Goal: Information Seeking & Learning: Check status

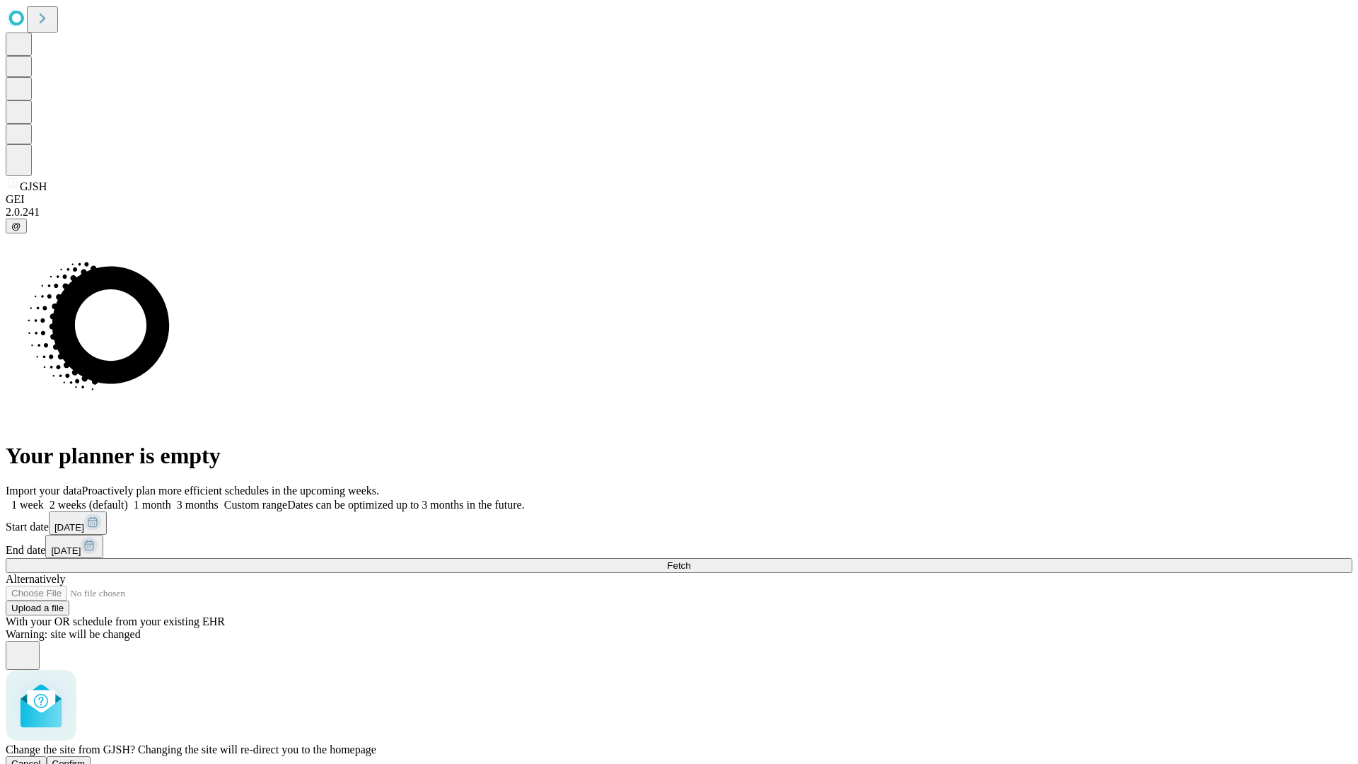
click at [86, 758] on span "Confirm" at bounding box center [68, 763] width 33 height 11
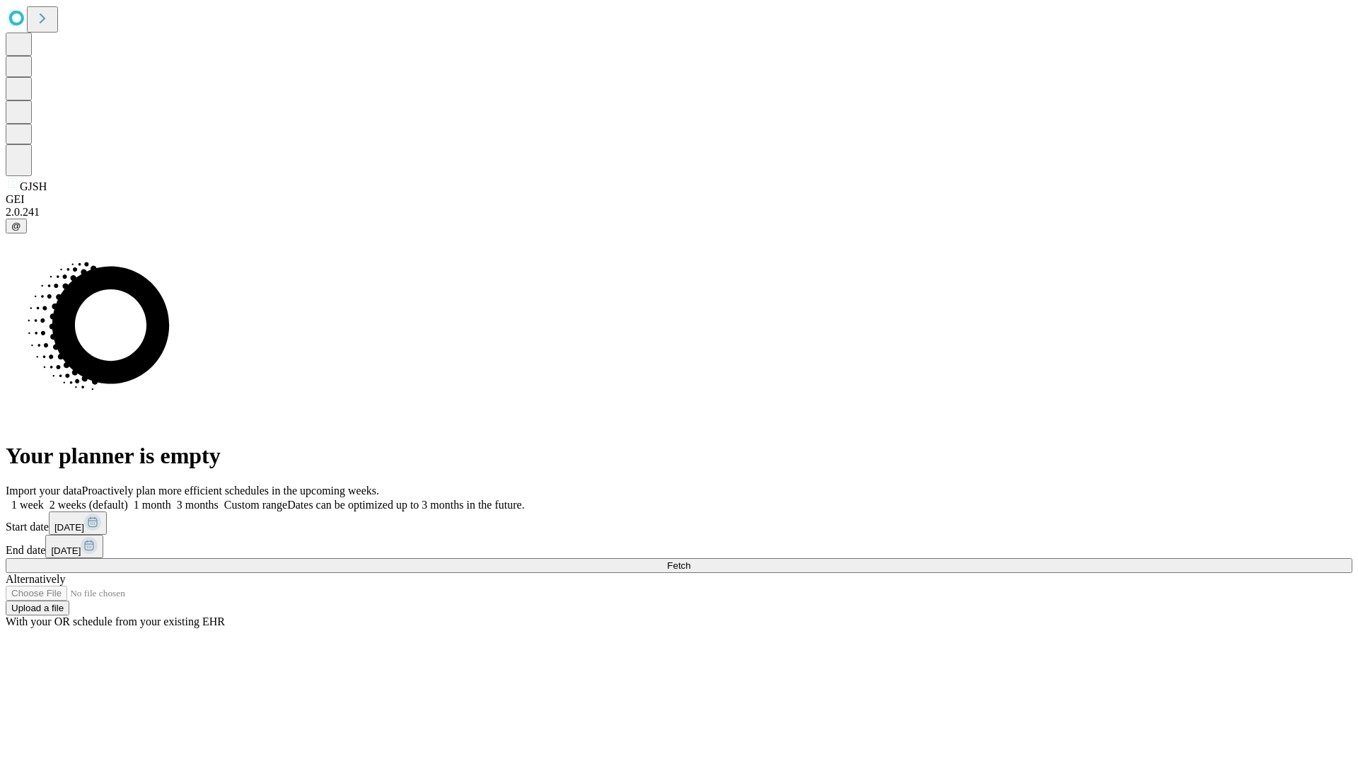
click at [171, 499] on label "1 month" at bounding box center [149, 505] width 43 height 12
click at [690, 560] on span "Fetch" at bounding box center [678, 565] width 23 height 11
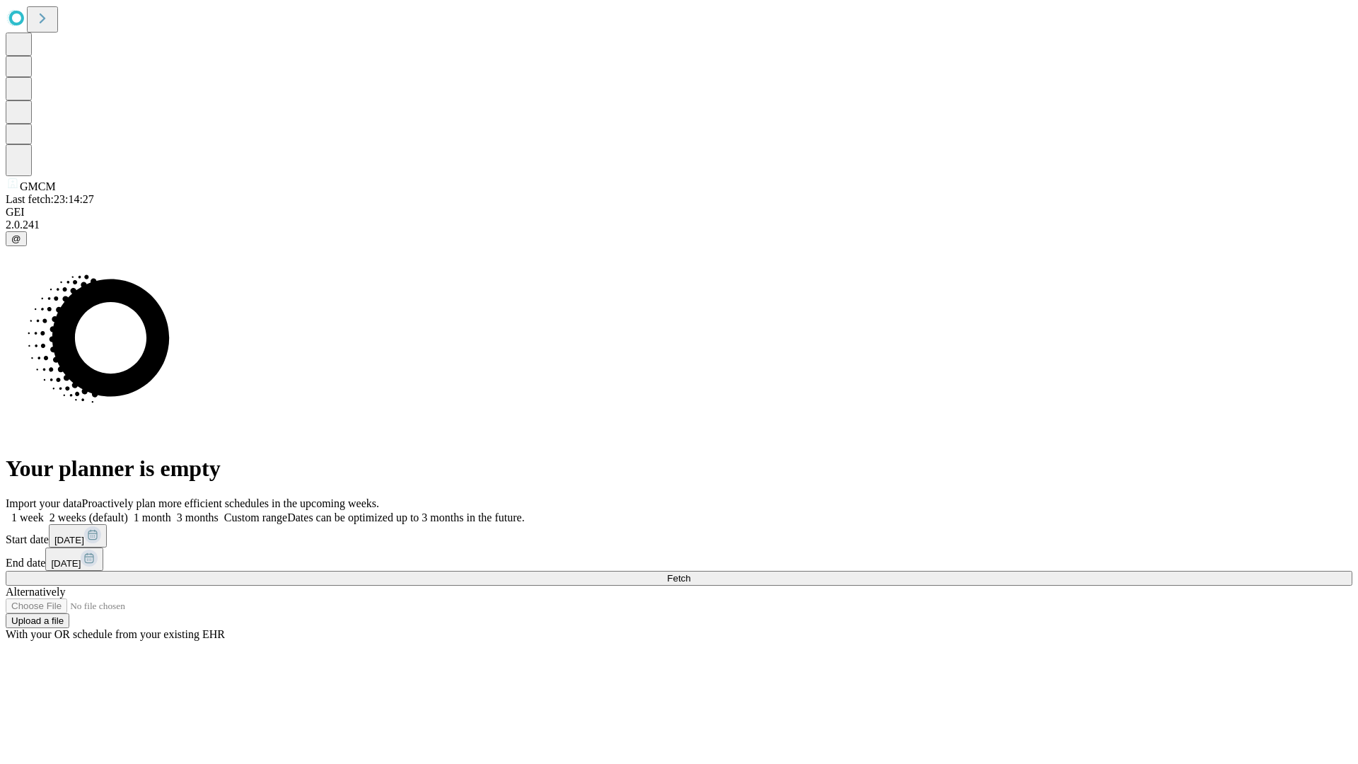
click at [171, 511] on label "1 month" at bounding box center [149, 517] width 43 height 12
click at [690, 573] on span "Fetch" at bounding box center [678, 578] width 23 height 11
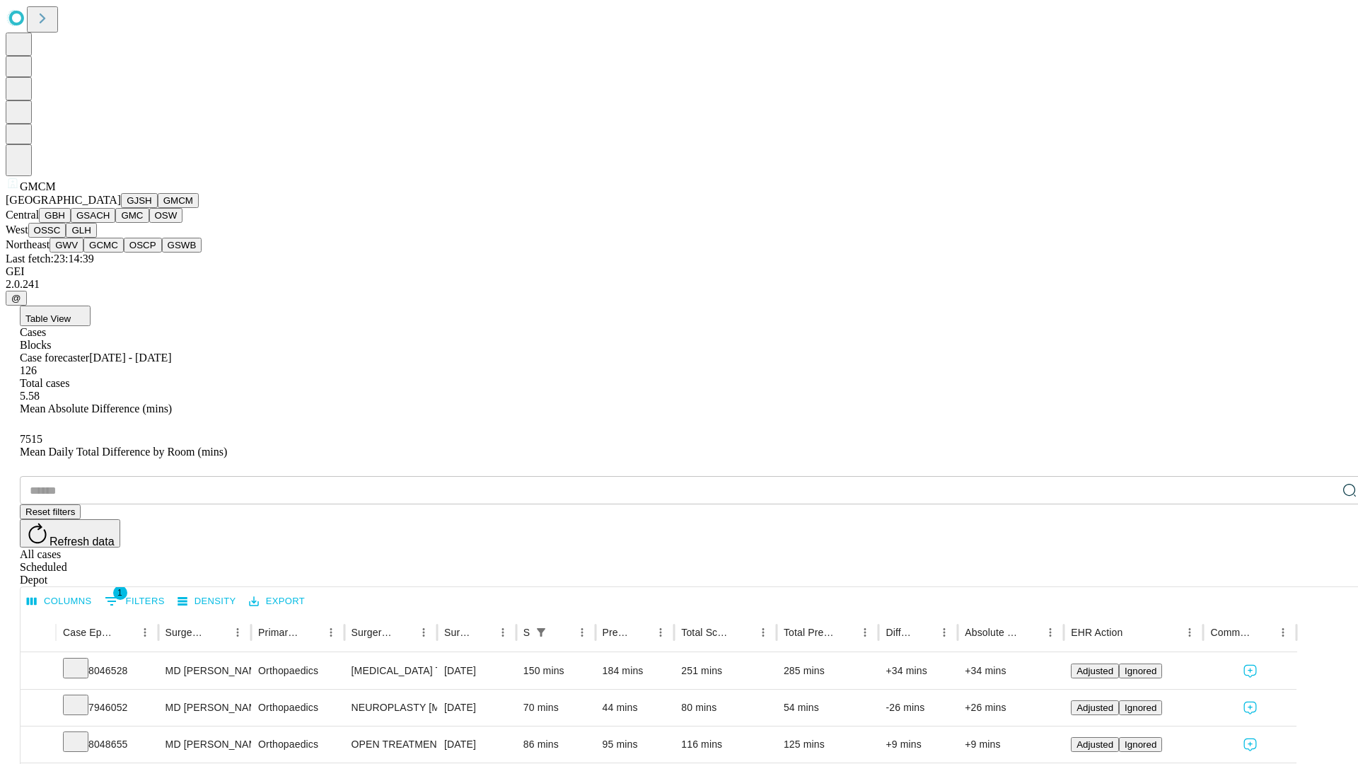
click at [71, 223] on button "GBH" at bounding box center [55, 215] width 32 height 15
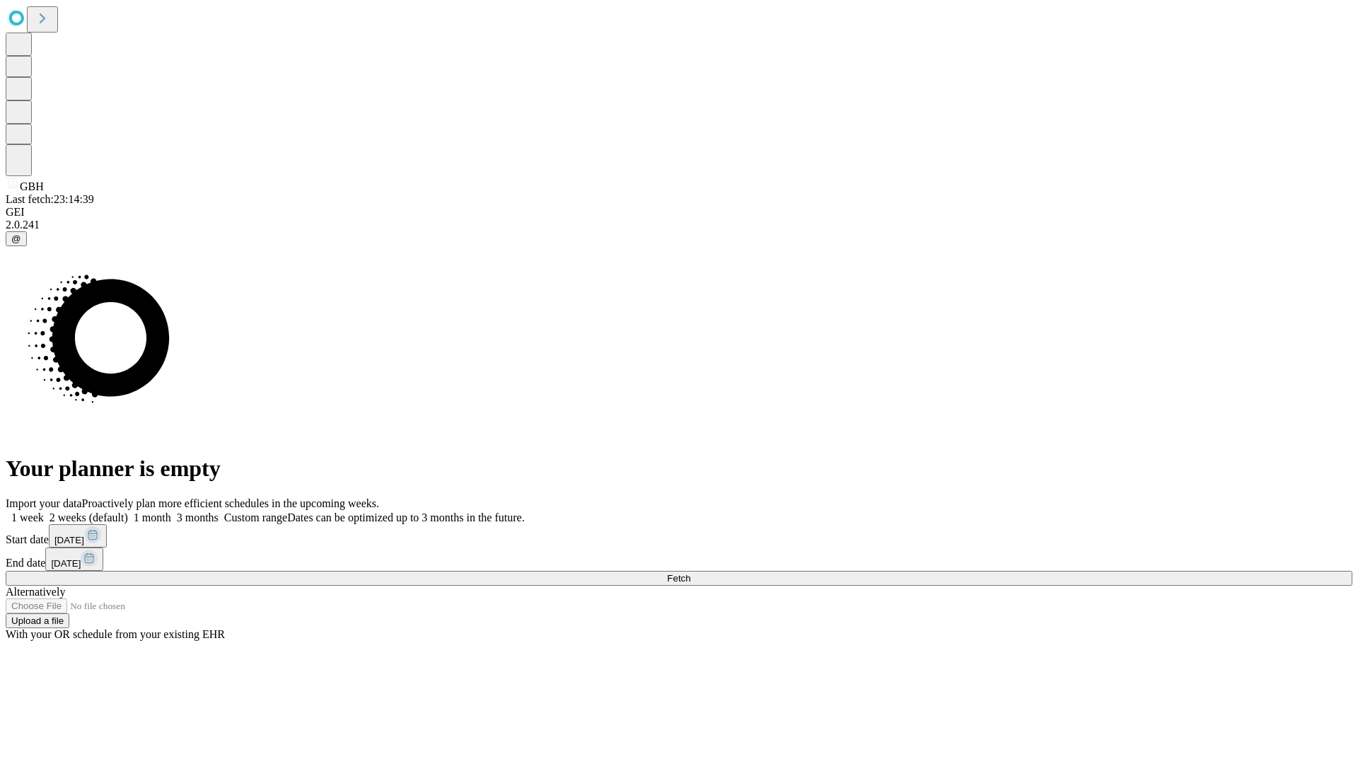
click at [690, 573] on span "Fetch" at bounding box center [678, 578] width 23 height 11
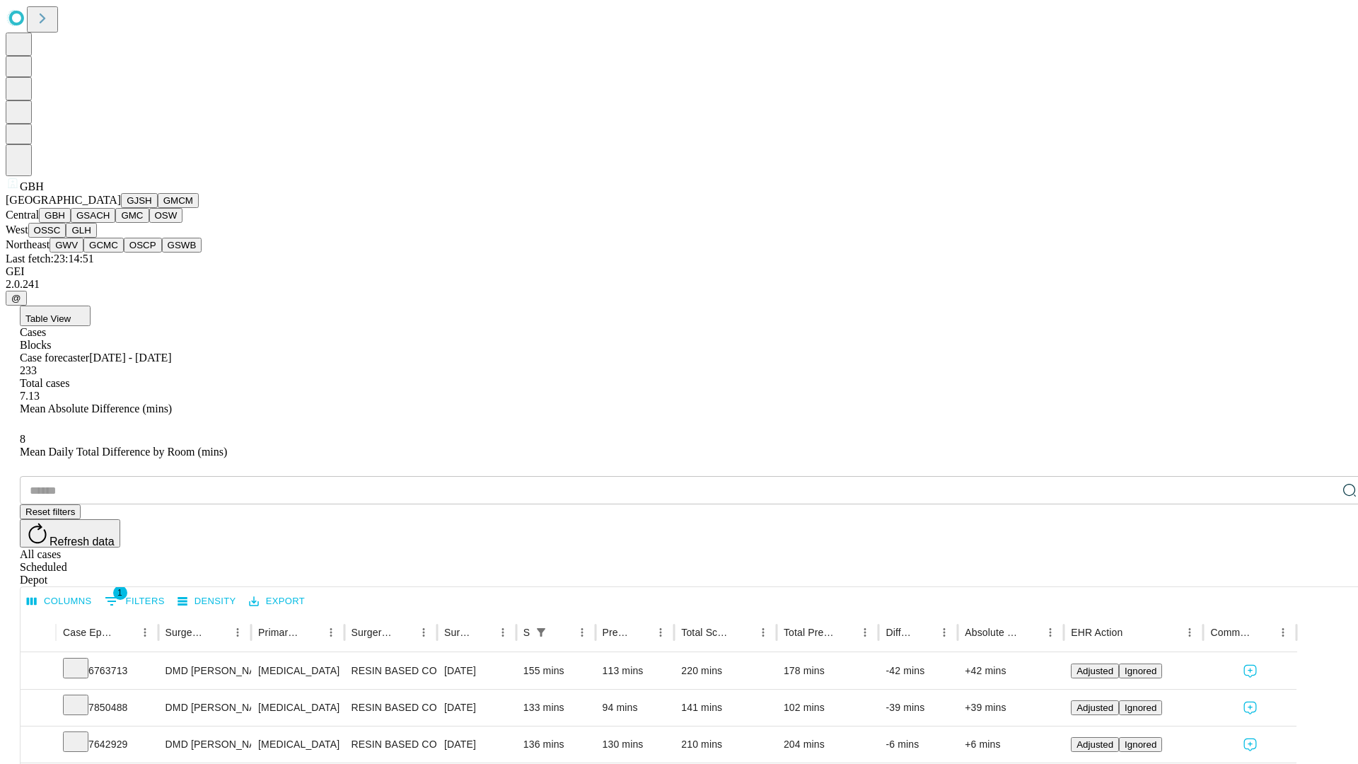
click at [110, 223] on button "GSACH" at bounding box center [93, 215] width 45 height 15
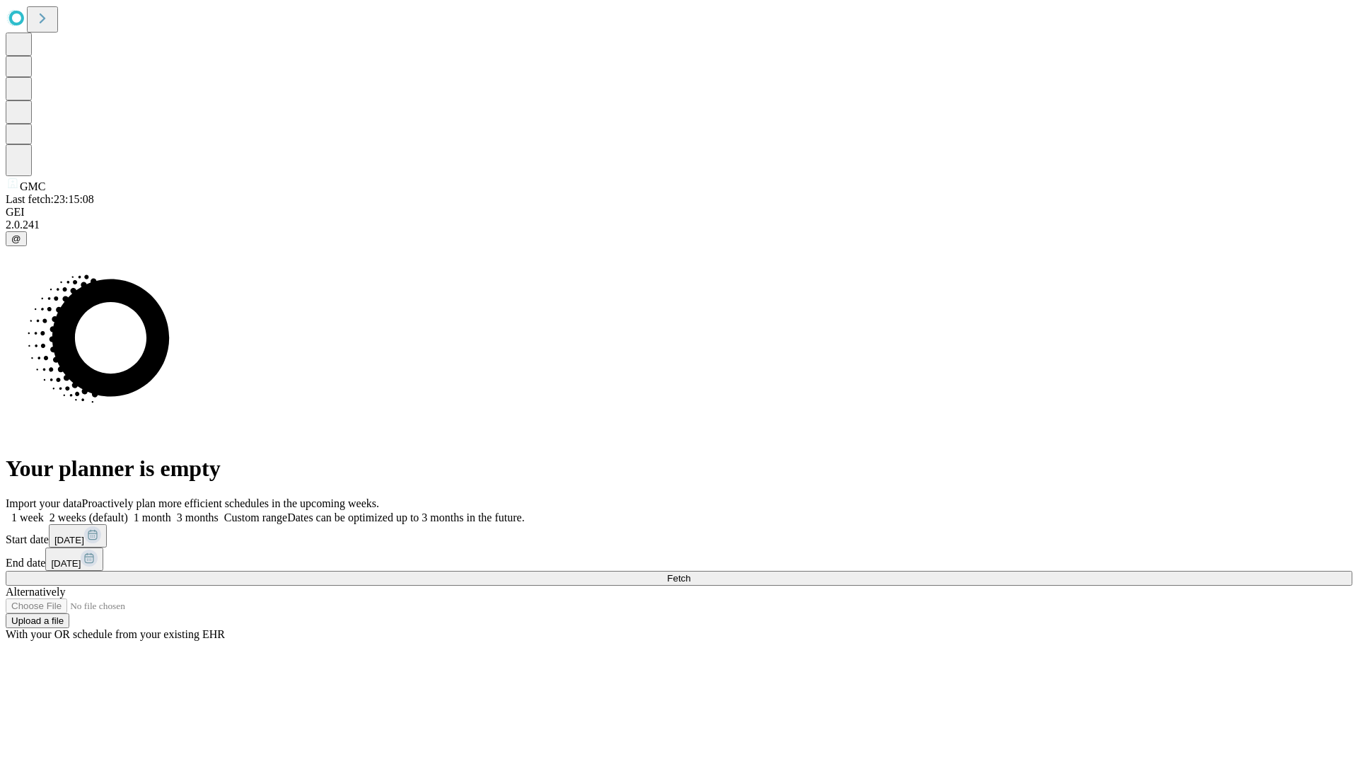
click at [171, 511] on label "1 month" at bounding box center [149, 517] width 43 height 12
click at [690, 573] on span "Fetch" at bounding box center [678, 578] width 23 height 11
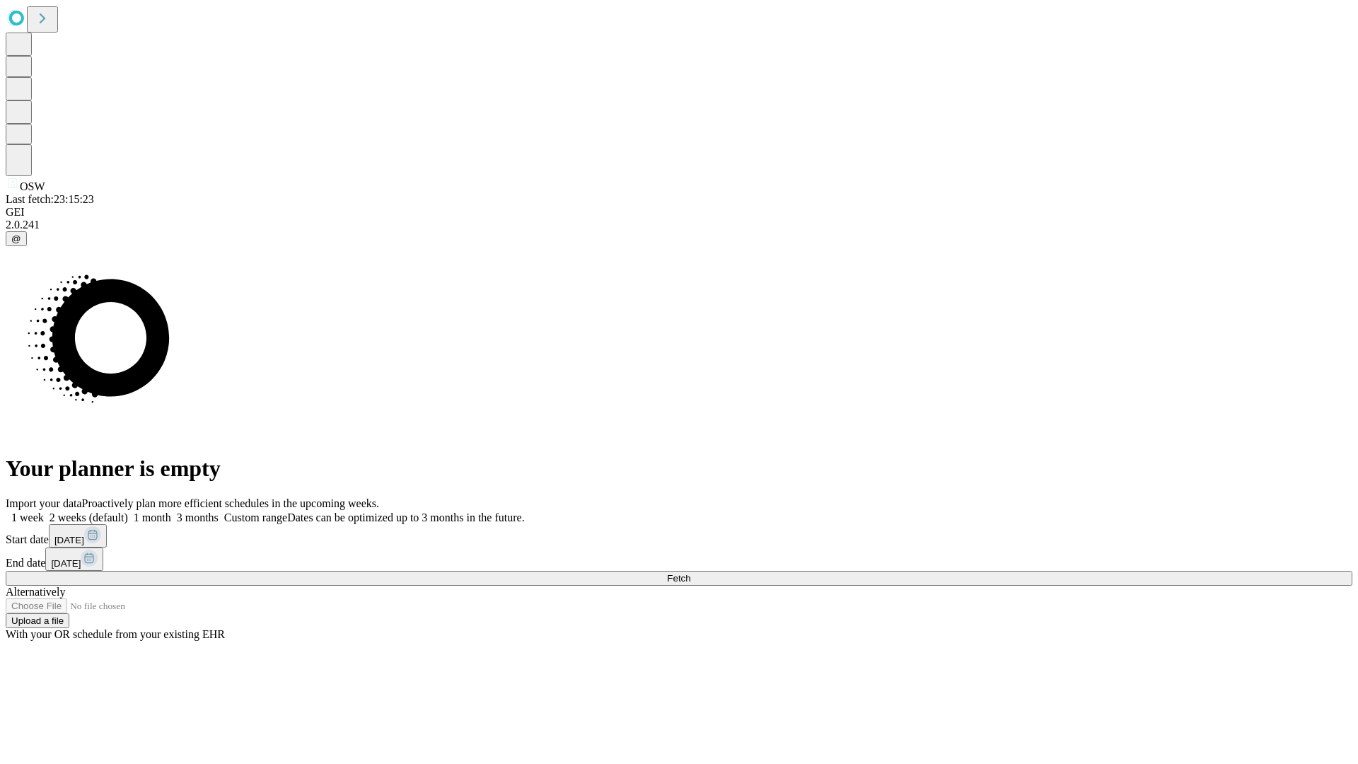
click at [171, 511] on label "1 month" at bounding box center [149, 517] width 43 height 12
click at [690, 573] on span "Fetch" at bounding box center [678, 578] width 23 height 11
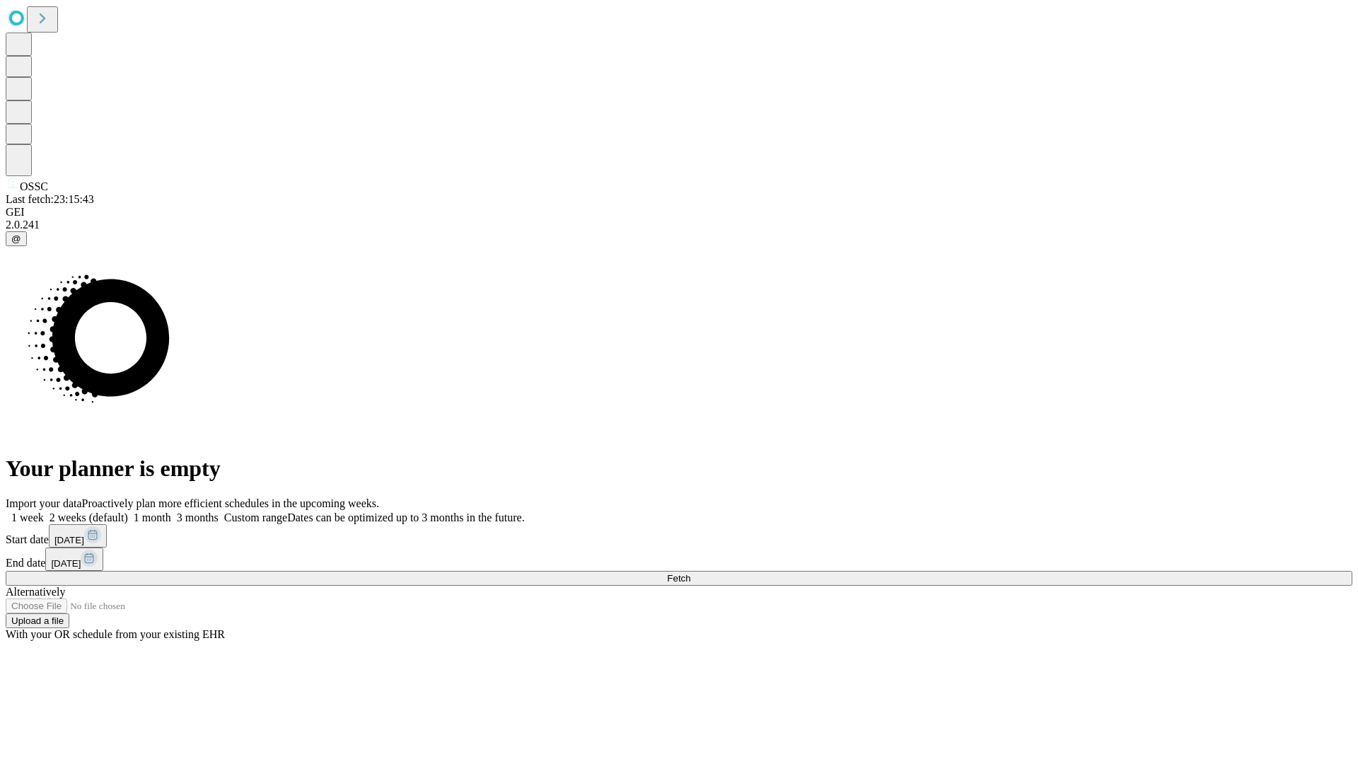
click at [690, 573] on span "Fetch" at bounding box center [678, 578] width 23 height 11
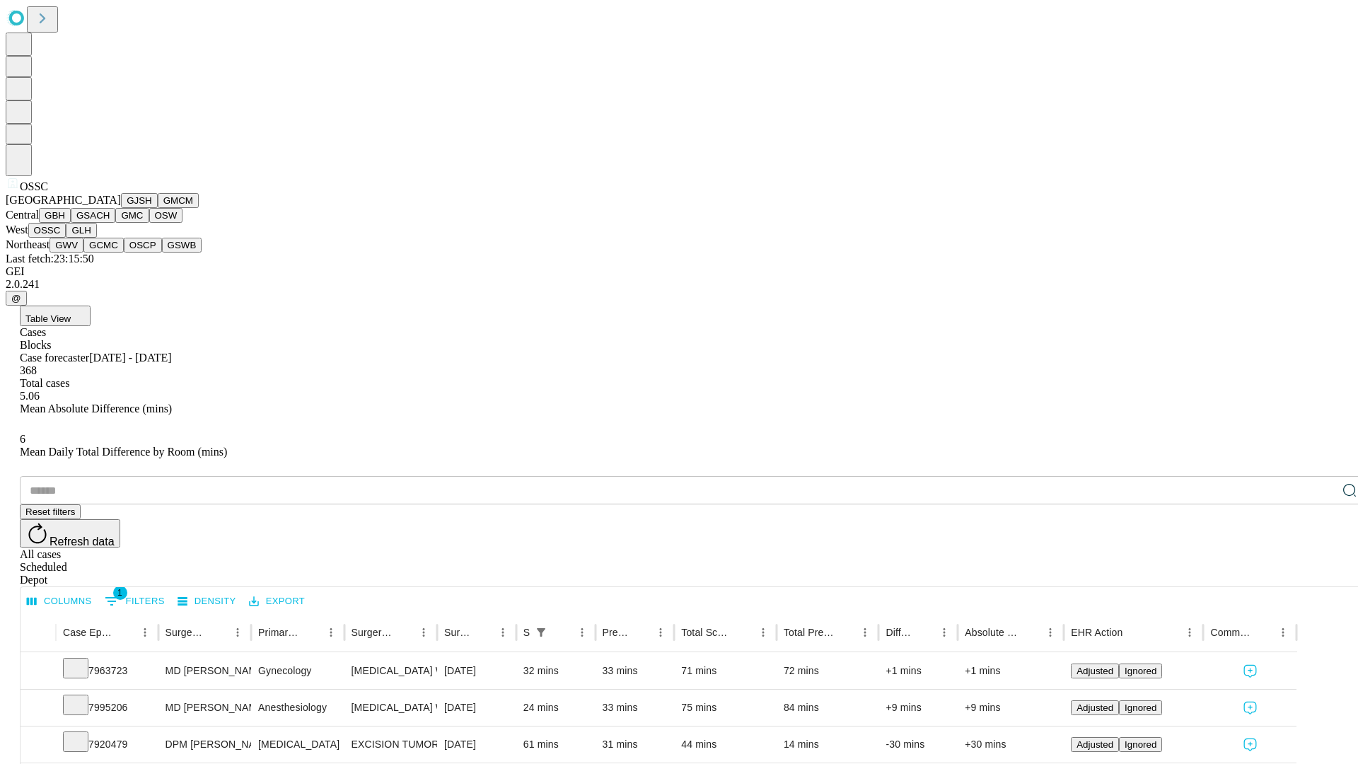
click at [96, 238] on button "GLH" at bounding box center [81, 230] width 30 height 15
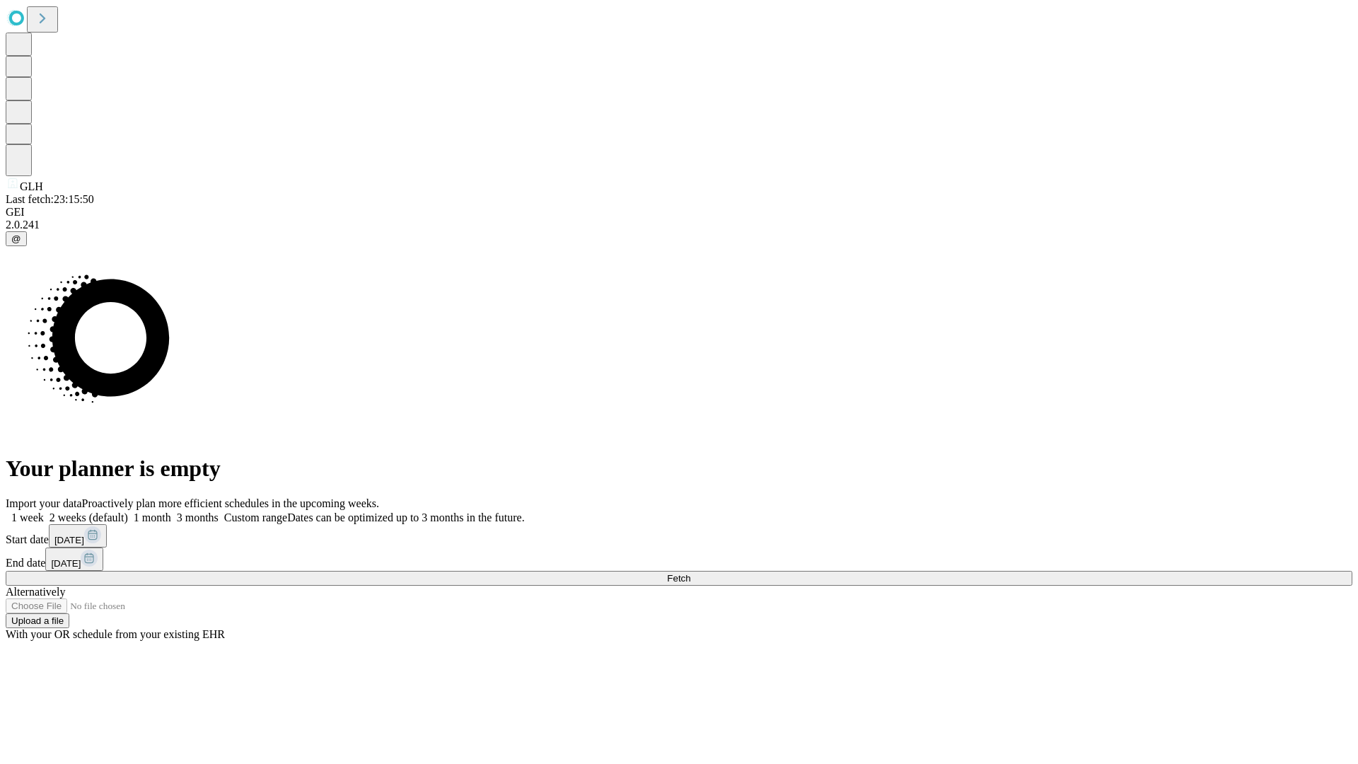
click at [690, 573] on span "Fetch" at bounding box center [678, 578] width 23 height 11
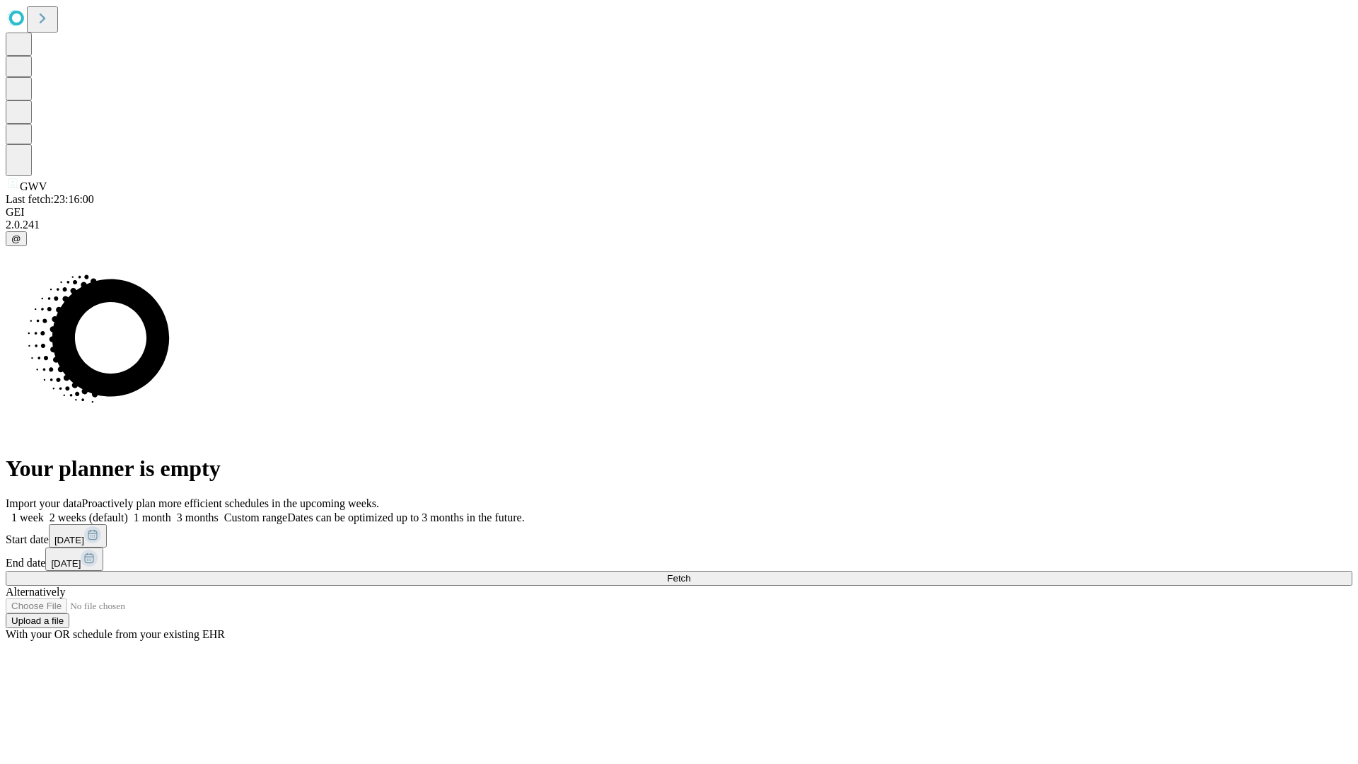
click at [171, 511] on label "1 month" at bounding box center [149, 517] width 43 height 12
click at [690, 573] on span "Fetch" at bounding box center [678, 578] width 23 height 11
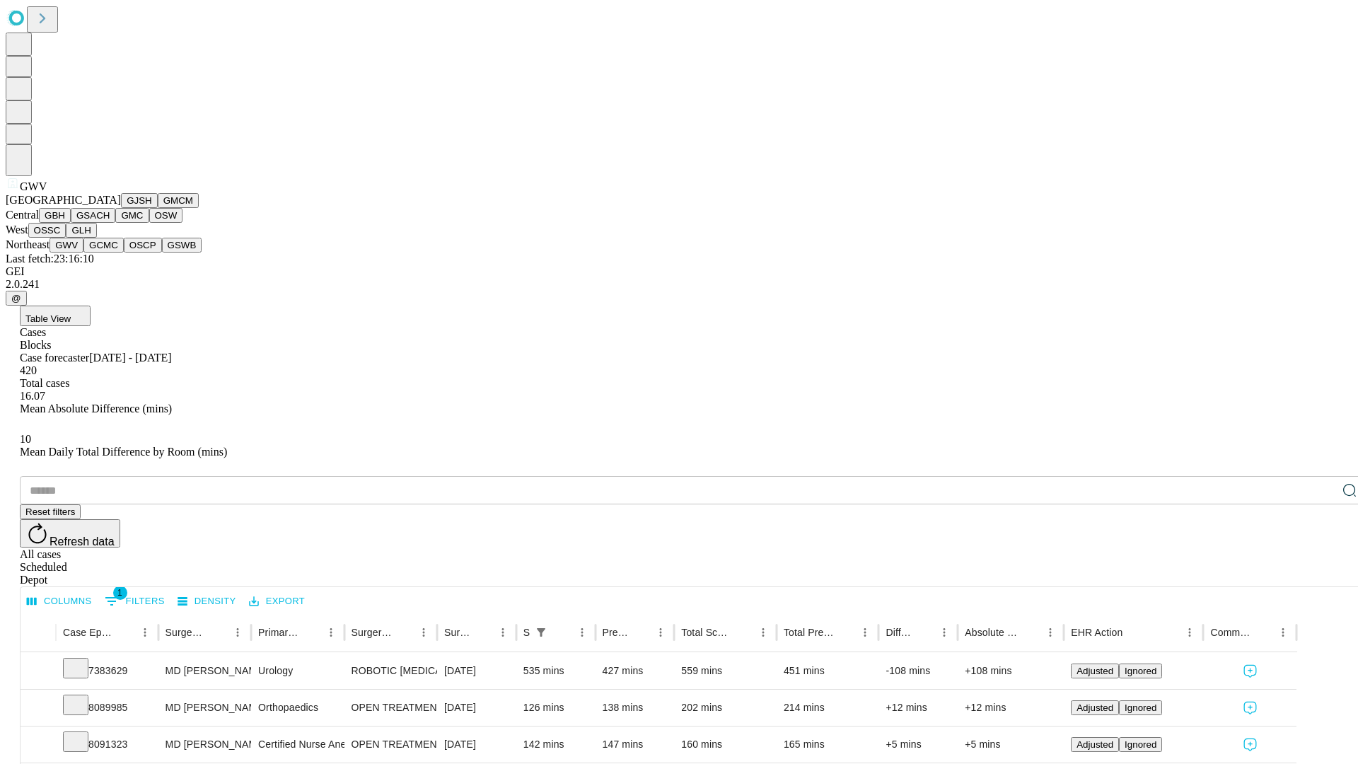
click at [110, 253] on button "GCMC" at bounding box center [103, 245] width 40 height 15
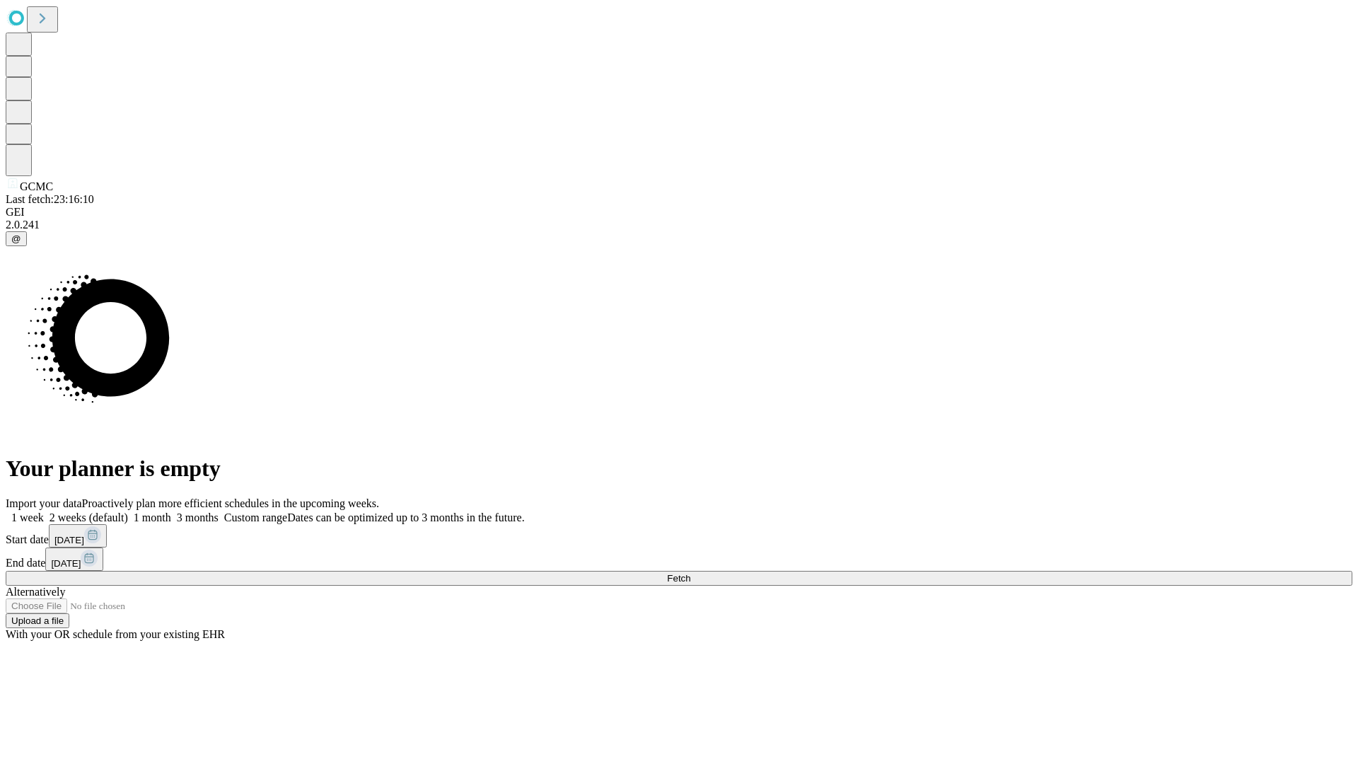
click at [171, 511] on label "1 month" at bounding box center [149, 517] width 43 height 12
click at [690, 573] on span "Fetch" at bounding box center [678, 578] width 23 height 11
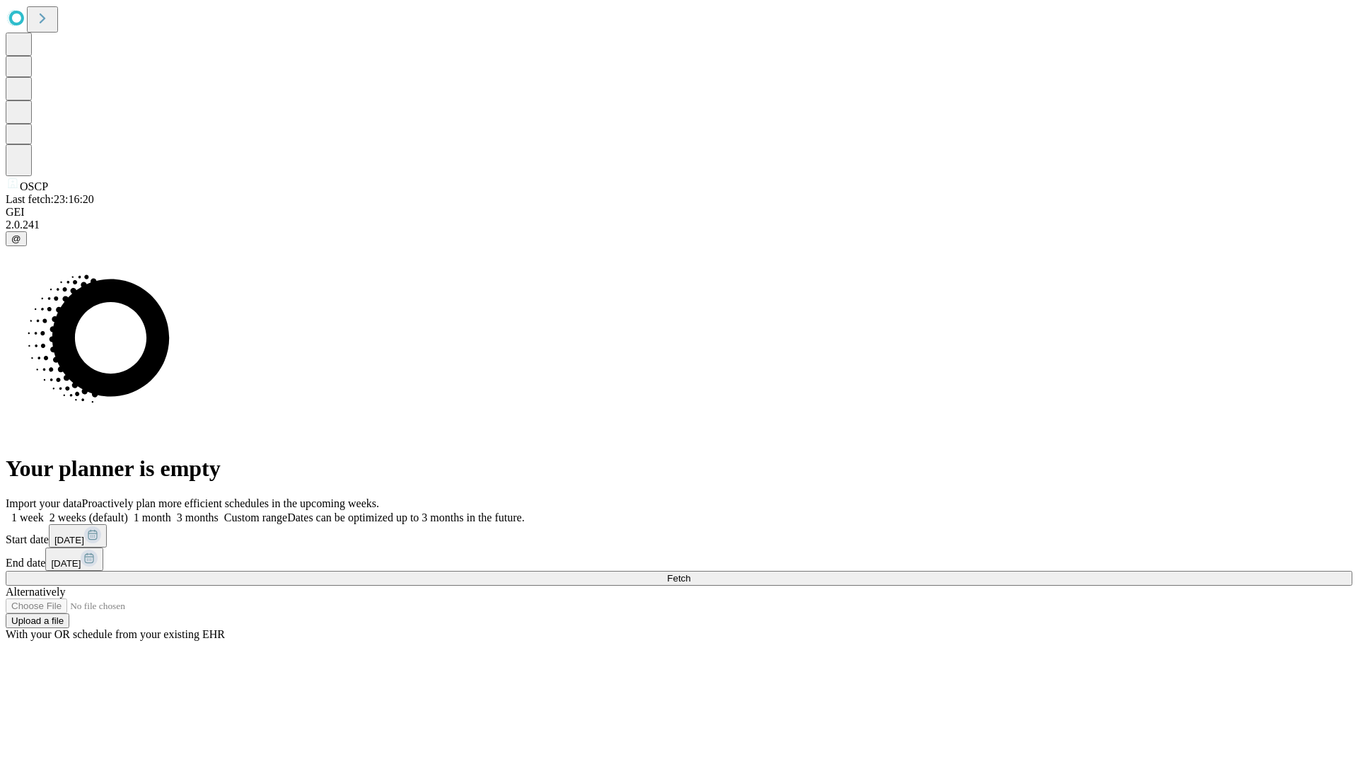
click at [171, 511] on label "1 month" at bounding box center [149, 517] width 43 height 12
click at [690, 573] on span "Fetch" at bounding box center [678, 578] width 23 height 11
